Goal: Task Accomplishment & Management: Use online tool/utility

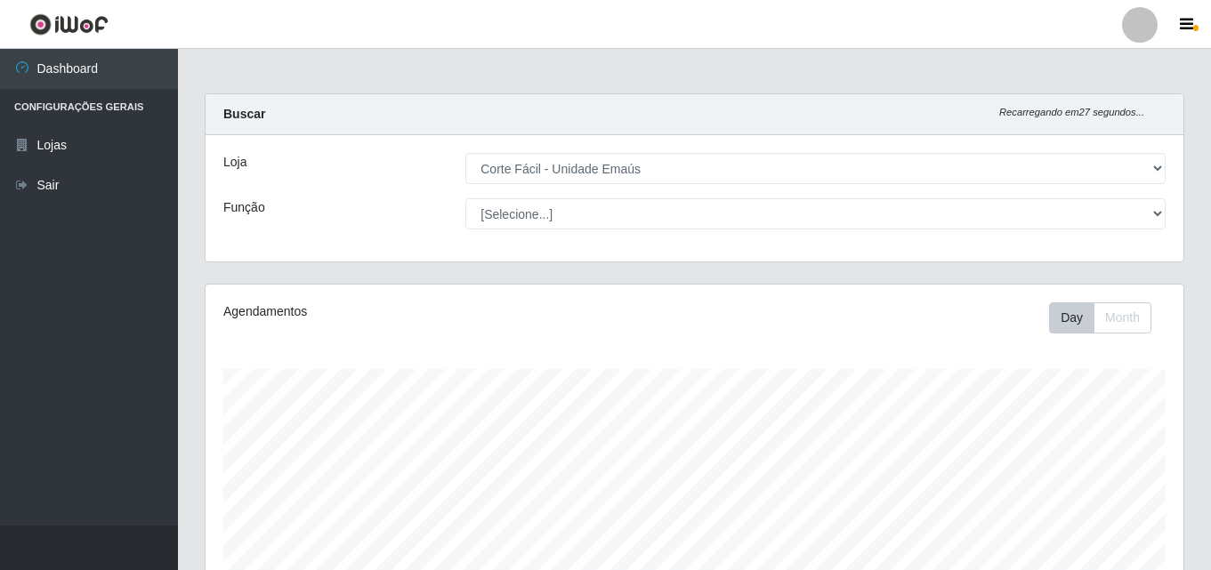
select select "201"
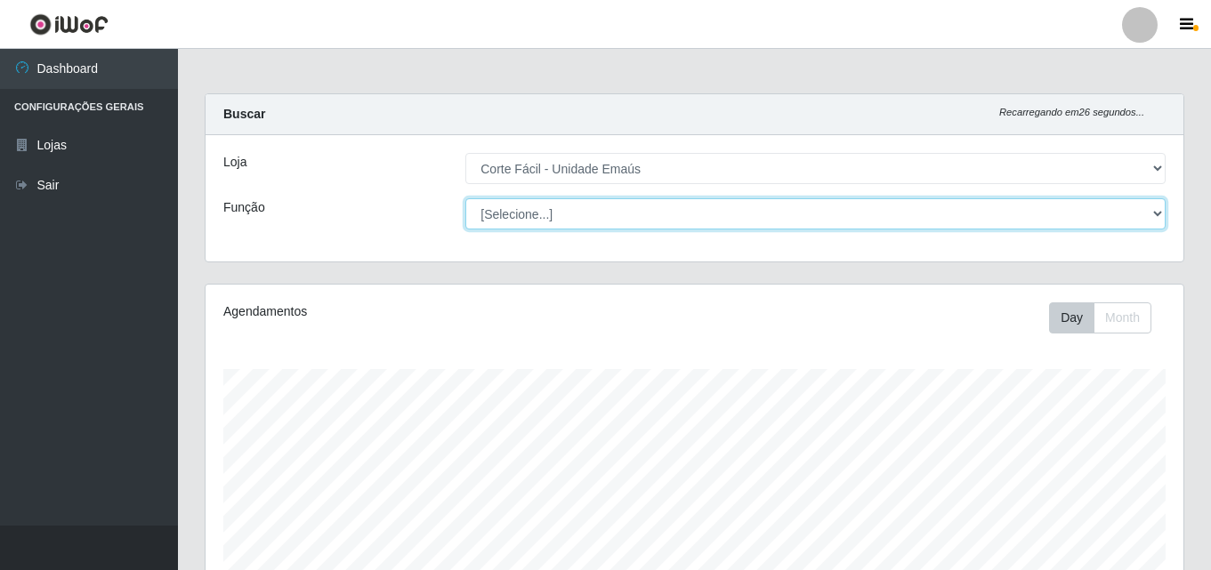
click at [645, 209] on select "[Selecione...] ASG ASG + ASG ++ Auxiliar de Cozinha Auxiliar de Cozinha + Auxil…" at bounding box center [815, 213] width 700 height 31
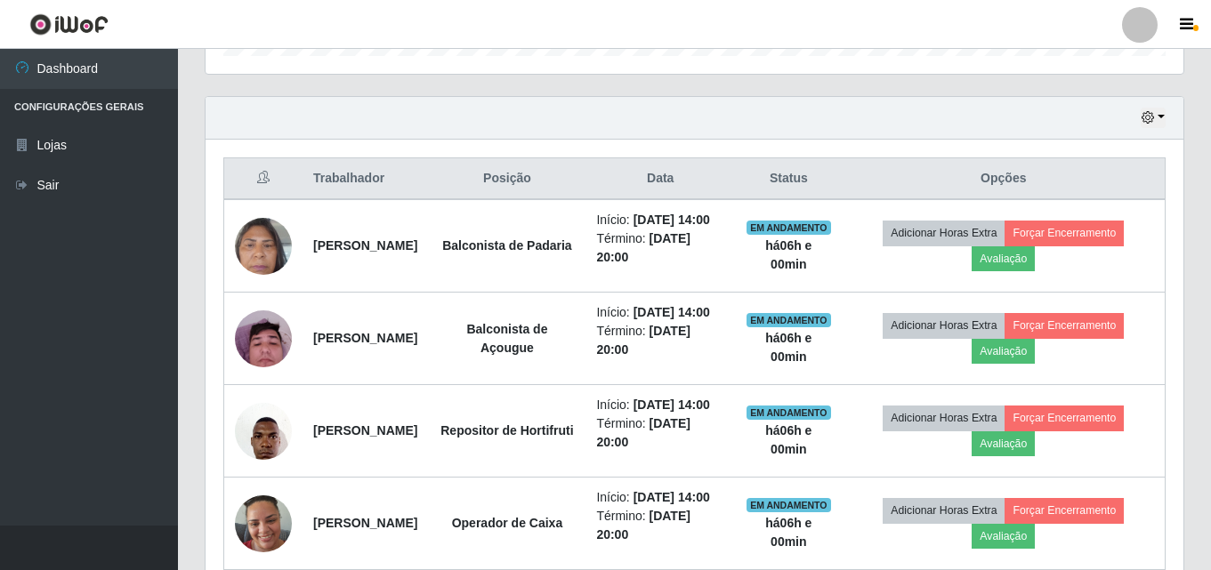
scroll to position [623, 0]
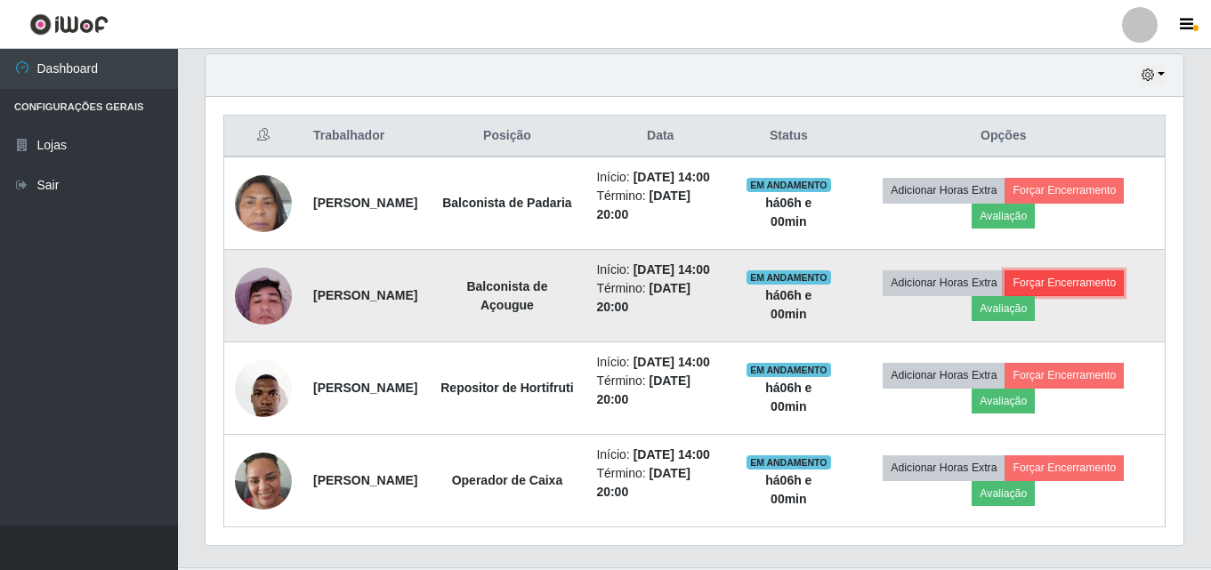
click at [1118, 295] on button "Forçar Encerramento" at bounding box center [1064, 283] width 119 height 25
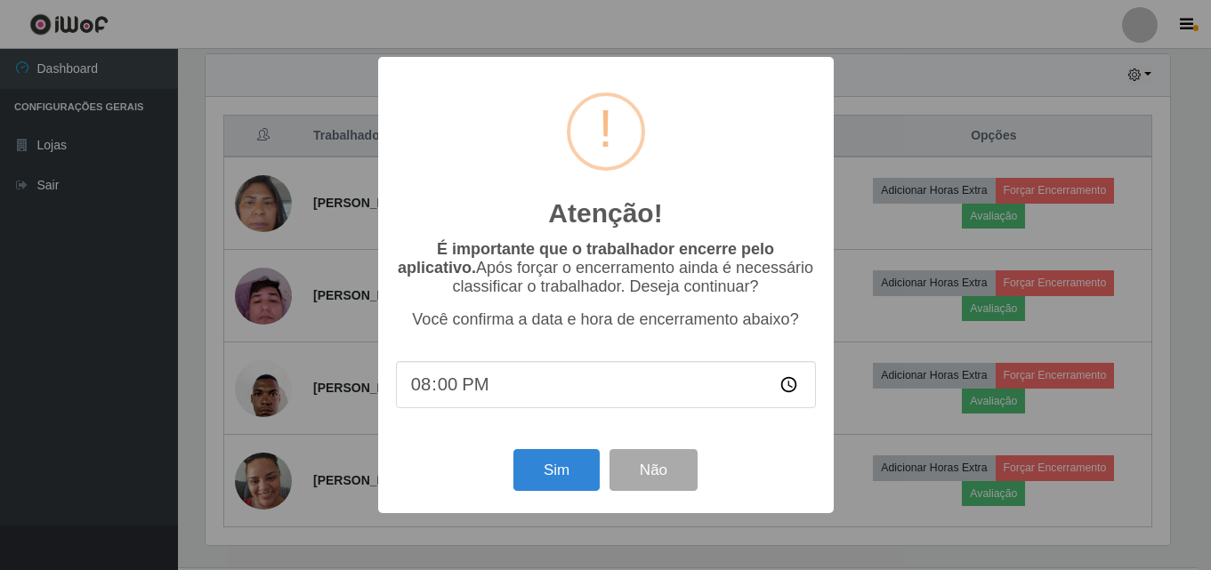
scroll to position [369, 969]
click at [561, 473] on button "Sim" at bounding box center [558, 470] width 86 height 42
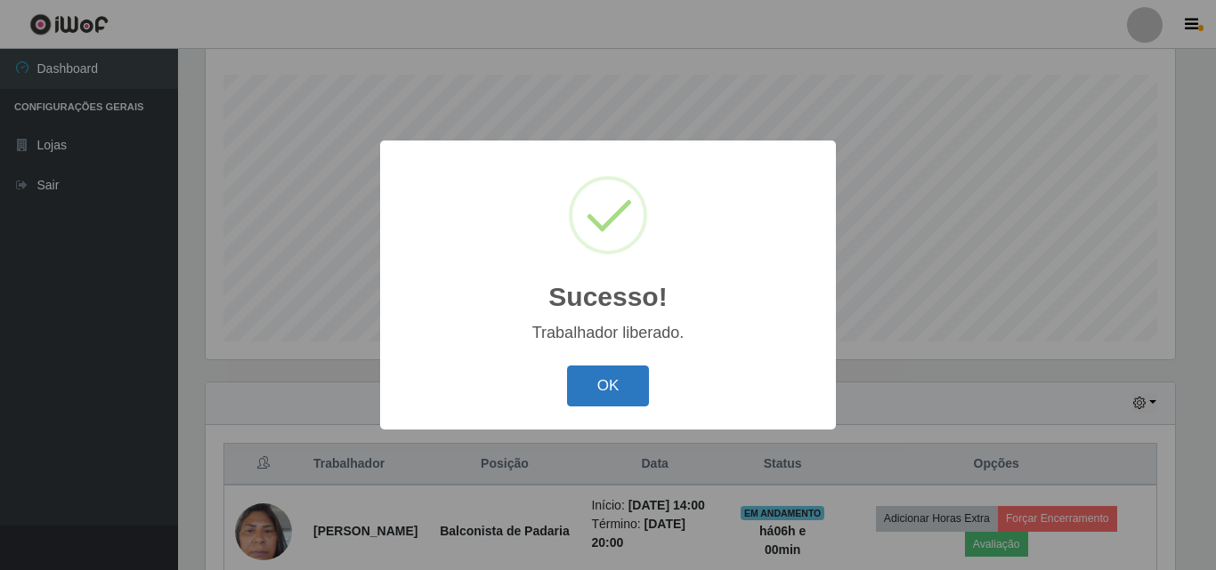
click at [600, 402] on button "OK" at bounding box center [608, 387] width 83 height 42
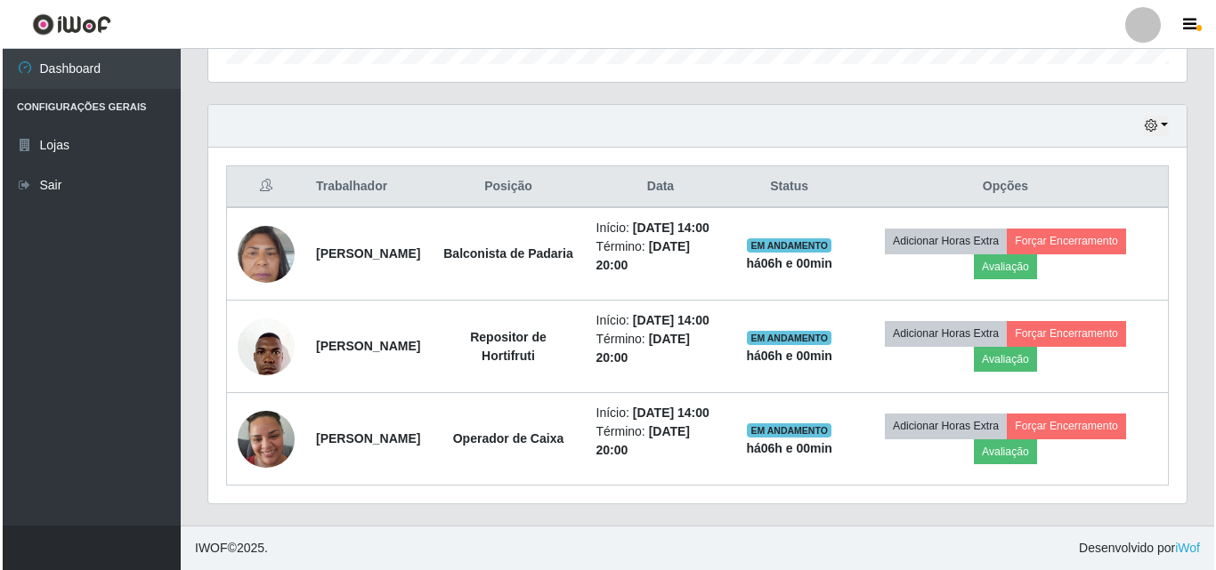
scroll to position [628, 0]
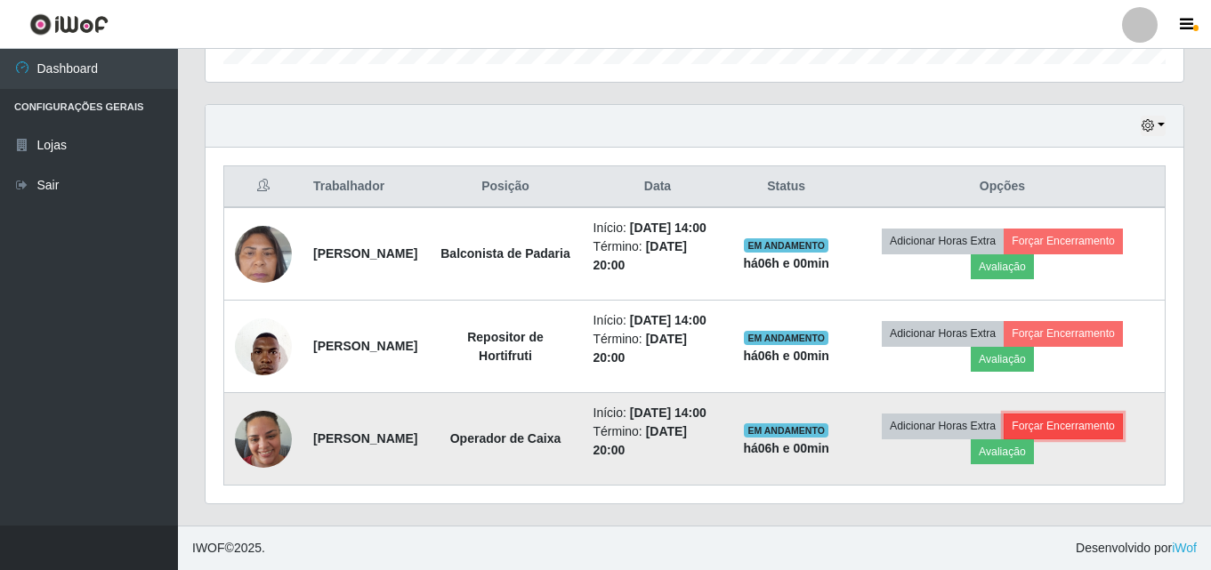
click at [1102, 414] on button "Forçar Encerramento" at bounding box center [1063, 426] width 119 height 25
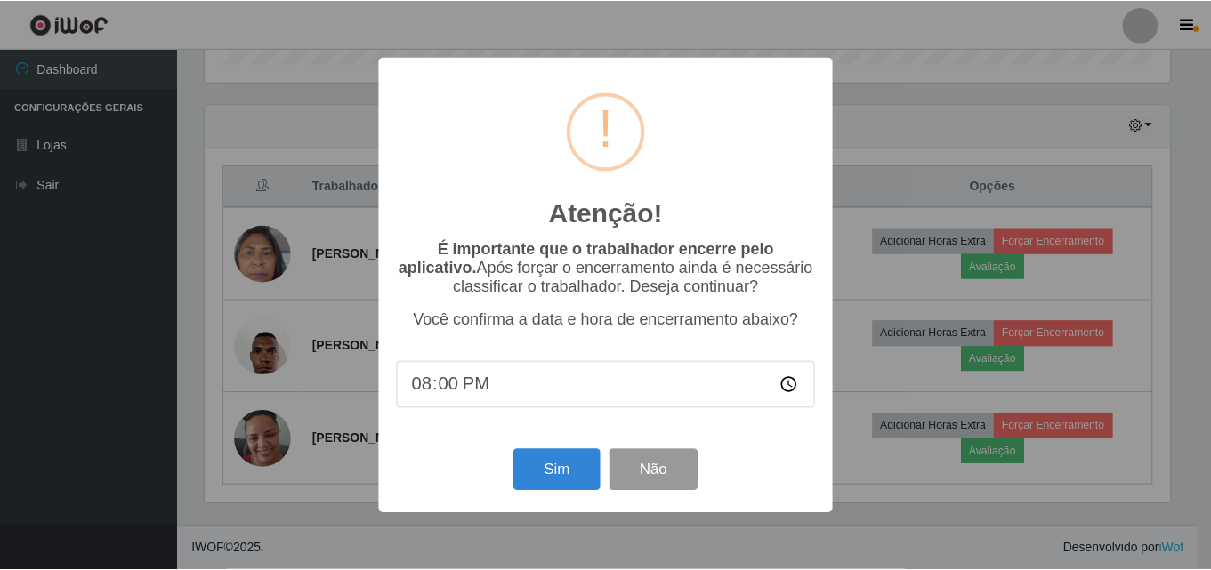
scroll to position [369, 969]
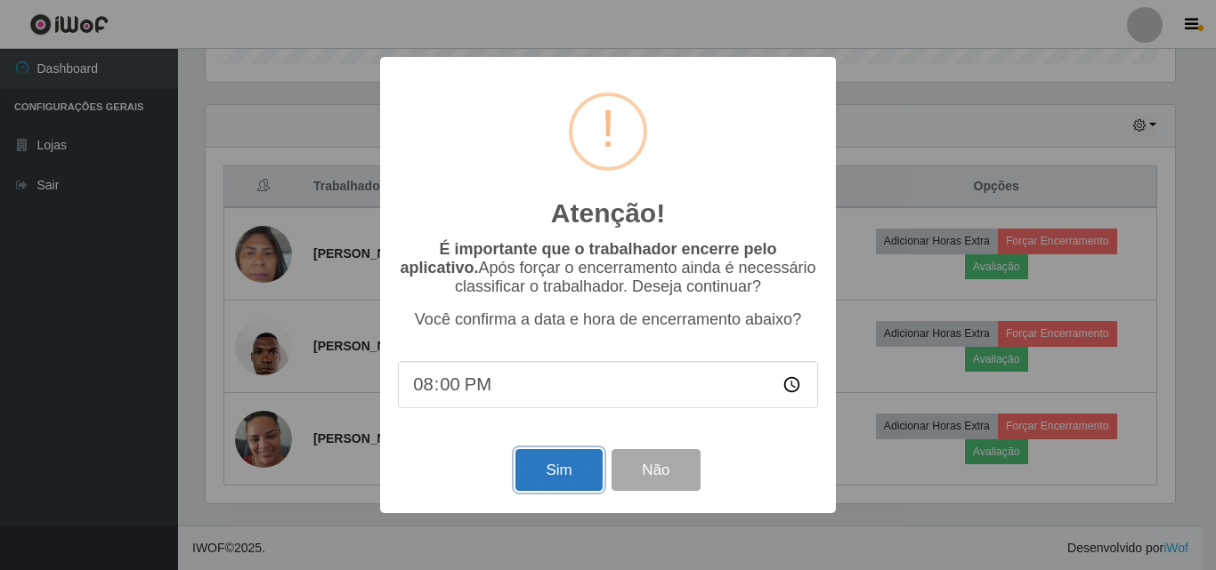
click at [584, 478] on button "Sim" at bounding box center [558, 470] width 86 height 42
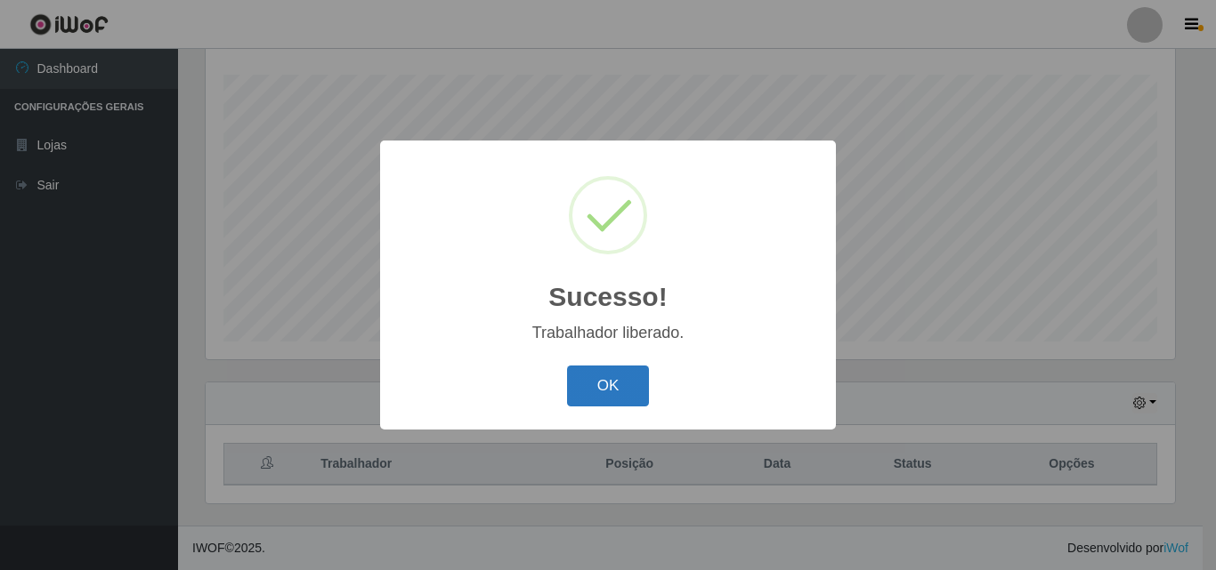
click at [584, 393] on button "OK" at bounding box center [608, 387] width 83 height 42
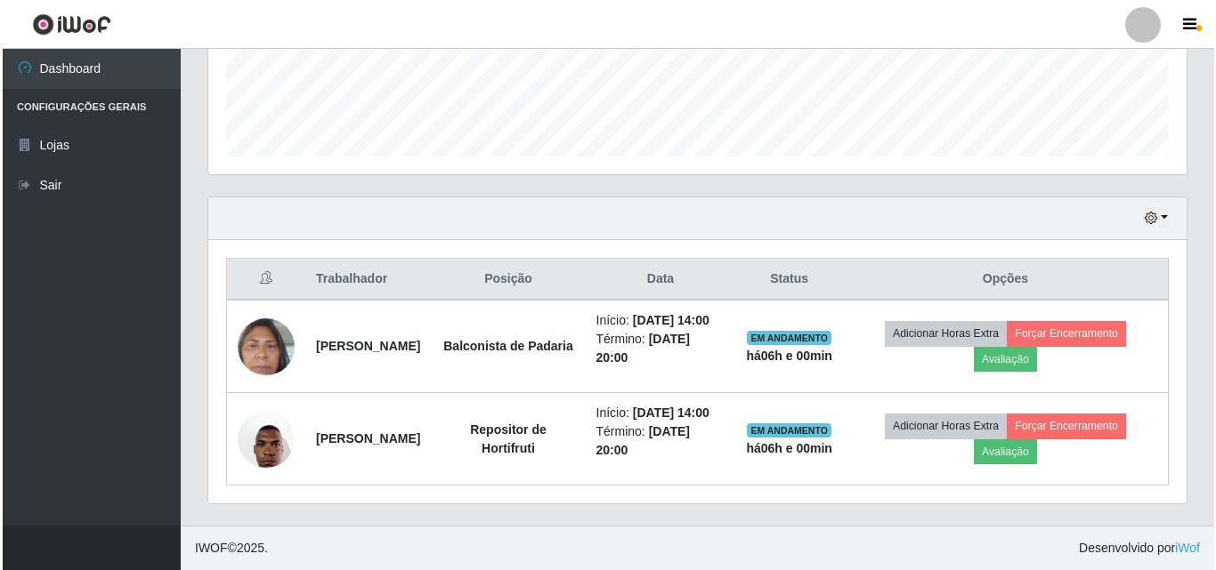
scroll to position [517, 0]
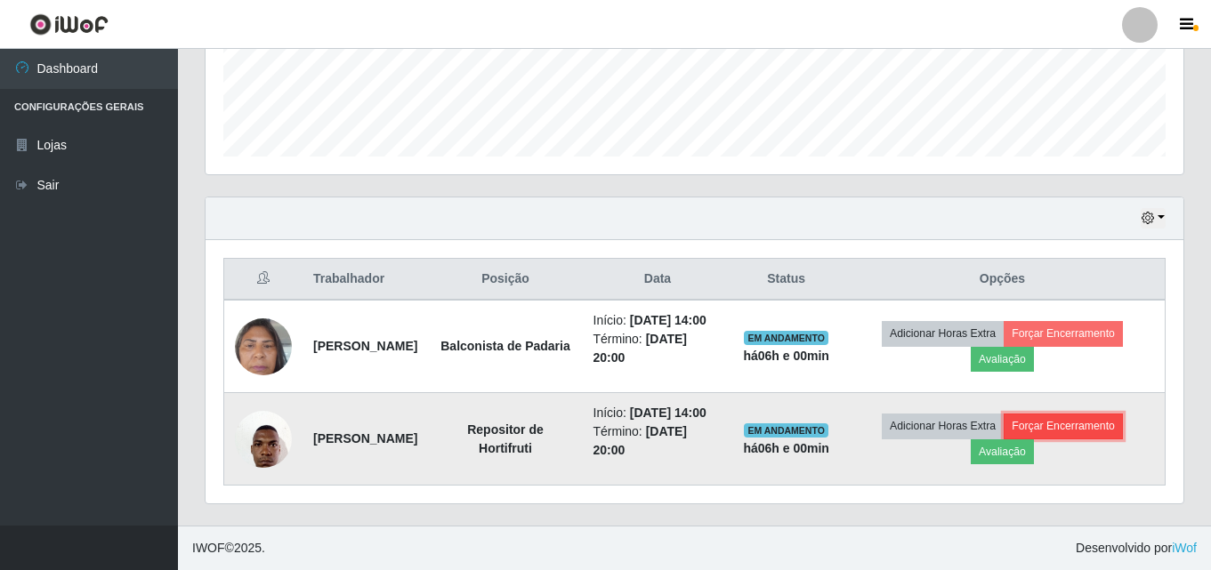
click at [1095, 419] on button "Forçar Encerramento" at bounding box center [1063, 426] width 119 height 25
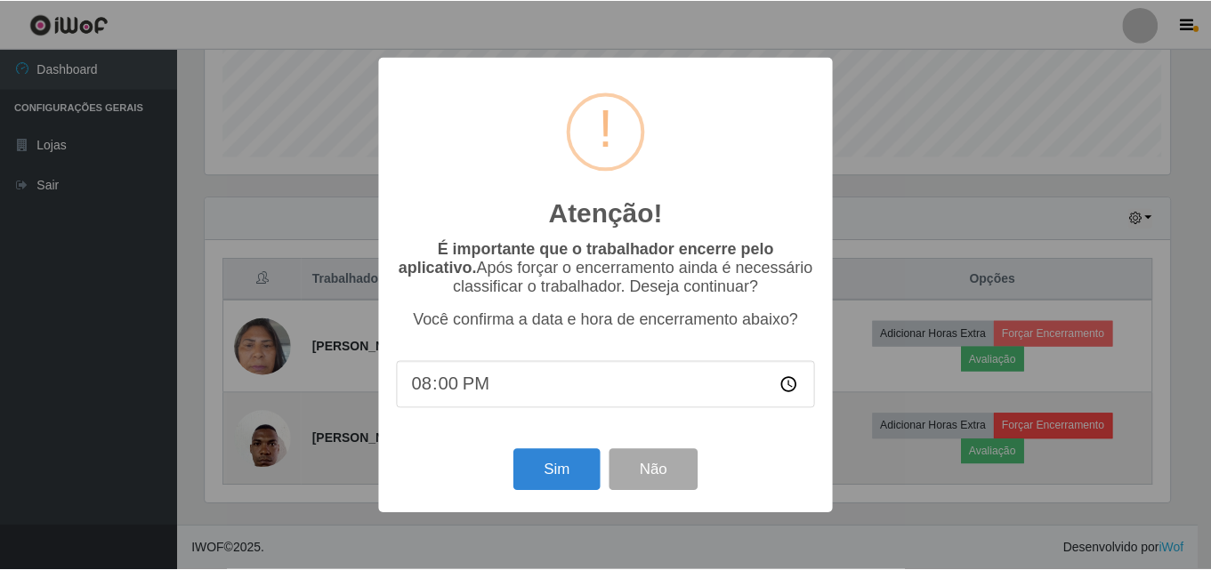
scroll to position [369, 969]
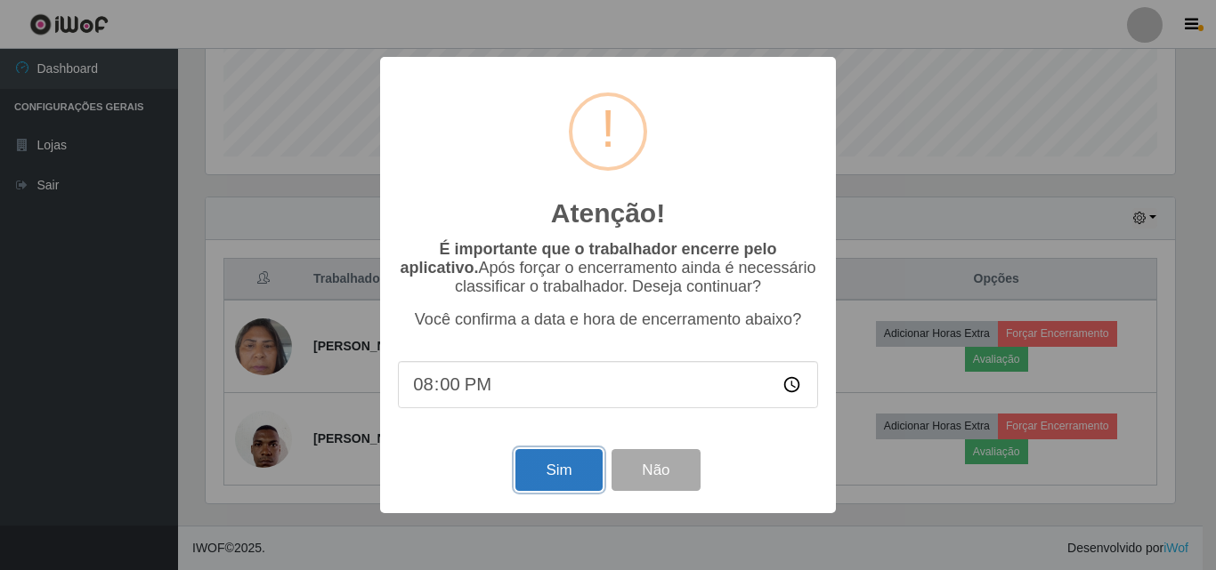
click at [541, 467] on button "Sim" at bounding box center [558, 470] width 86 height 42
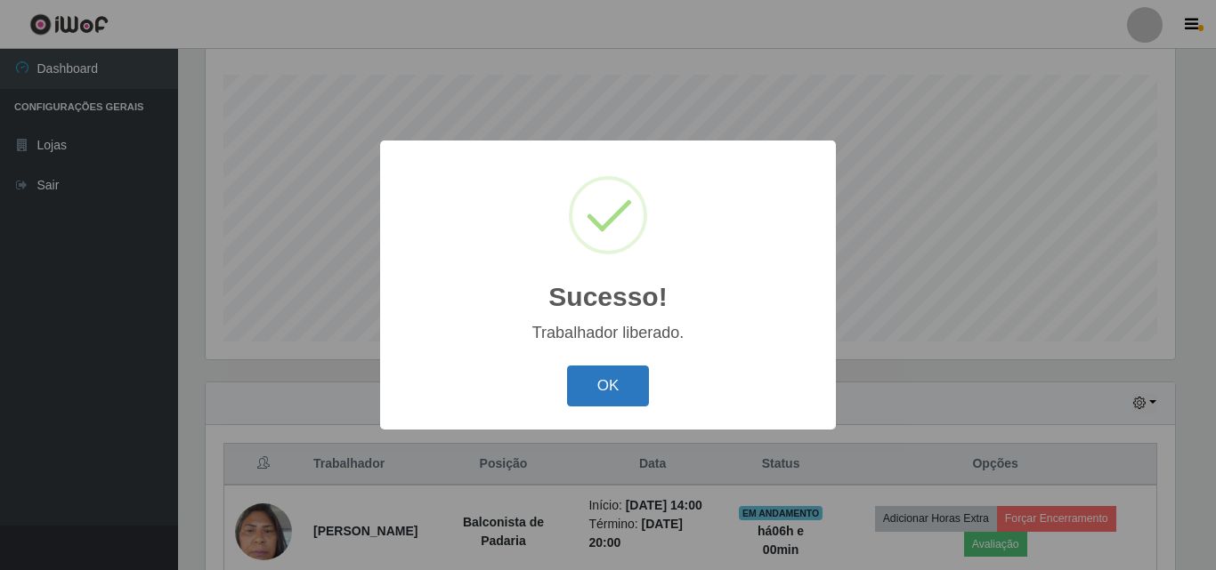
click at [596, 382] on button "OK" at bounding box center [608, 387] width 83 height 42
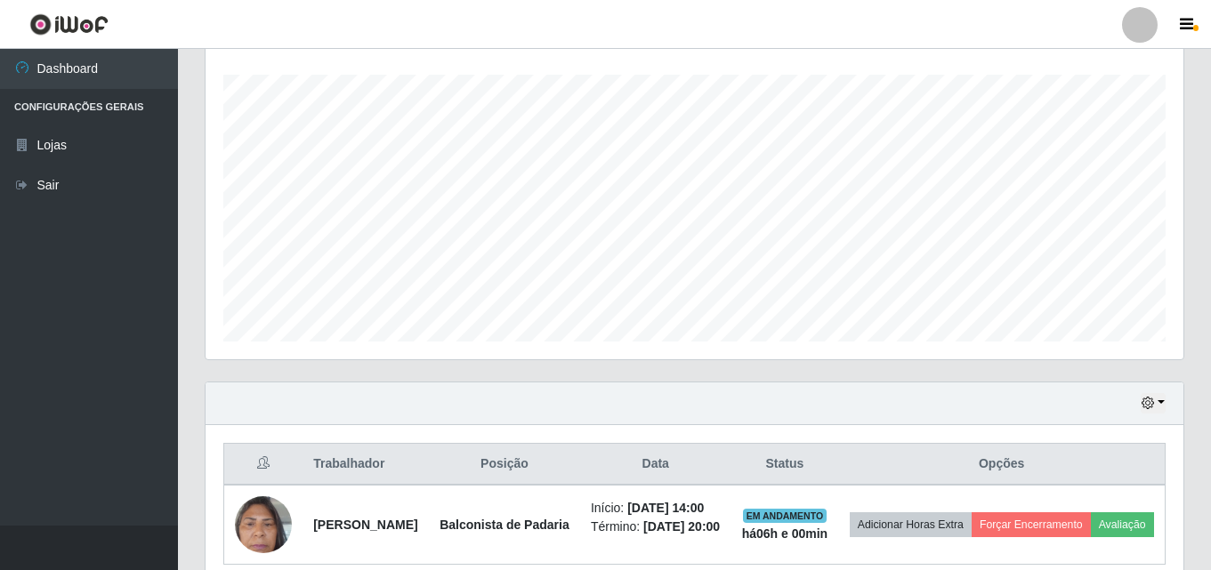
scroll to position [0, 0]
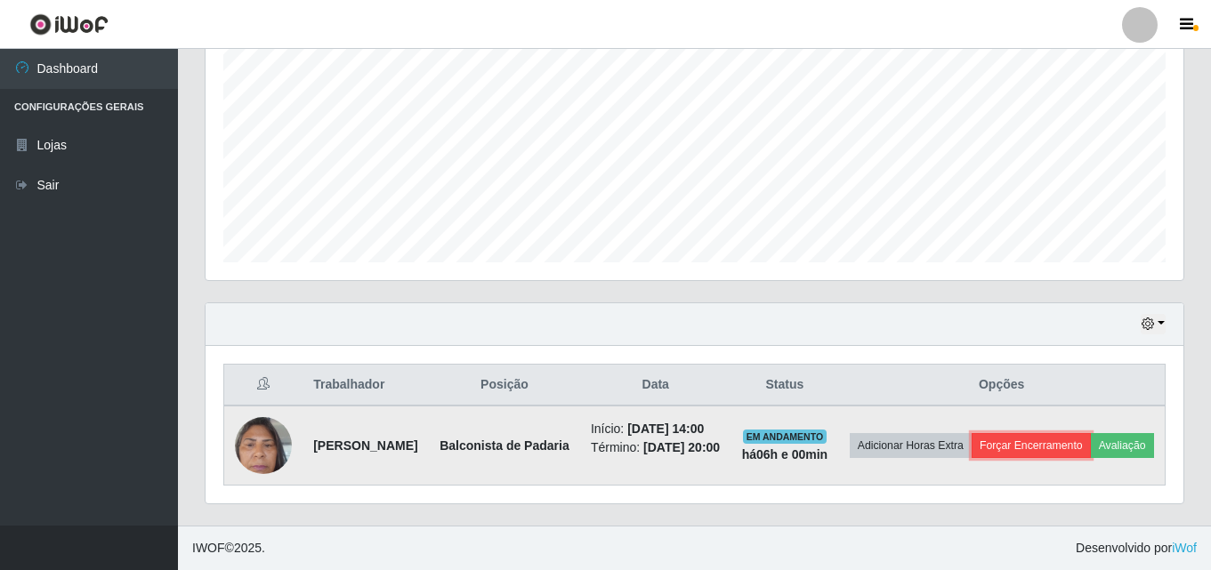
click at [1091, 433] on button "Forçar Encerramento" at bounding box center [1031, 445] width 119 height 25
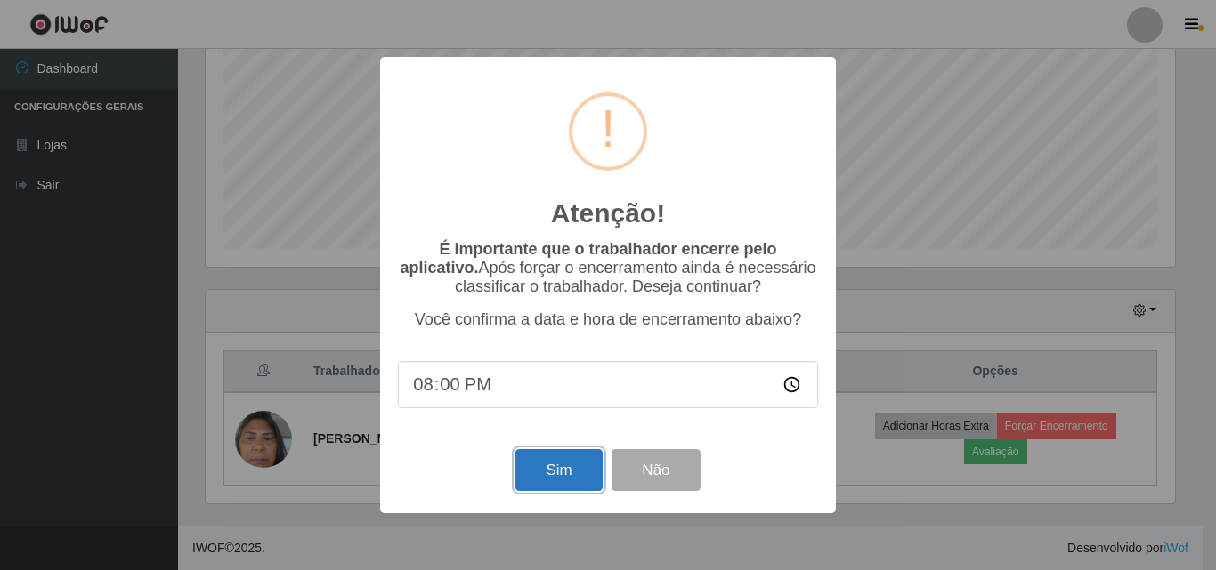
click at [556, 470] on button "Sim" at bounding box center [558, 470] width 86 height 42
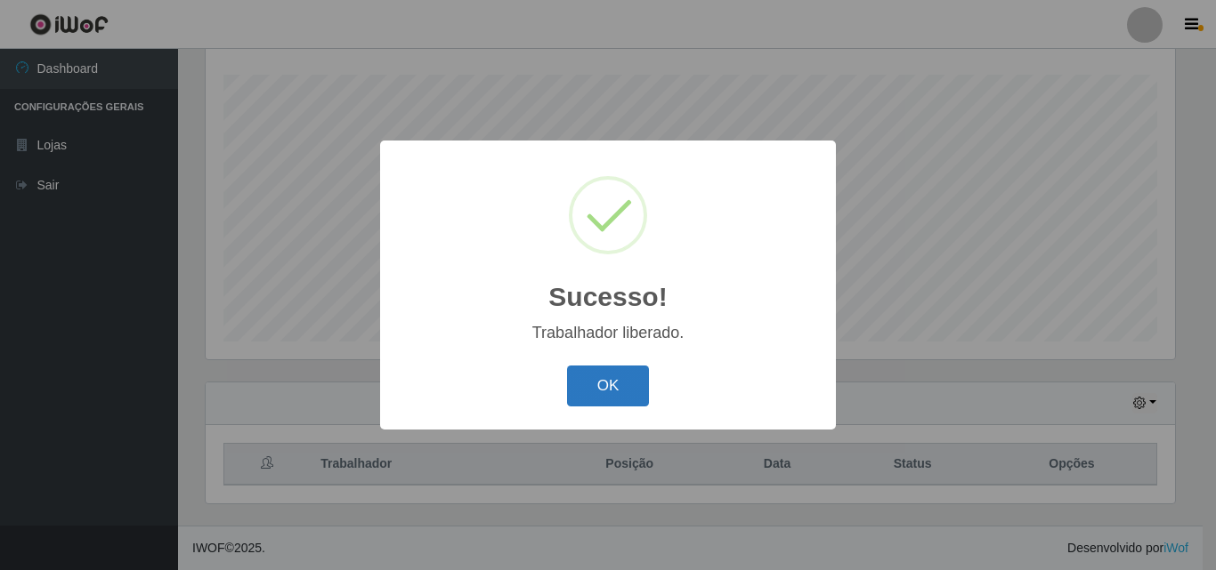
click at [608, 398] on button "OK" at bounding box center [608, 387] width 83 height 42
